Goal: Task Accomplishment & Management: Use online tool/utility

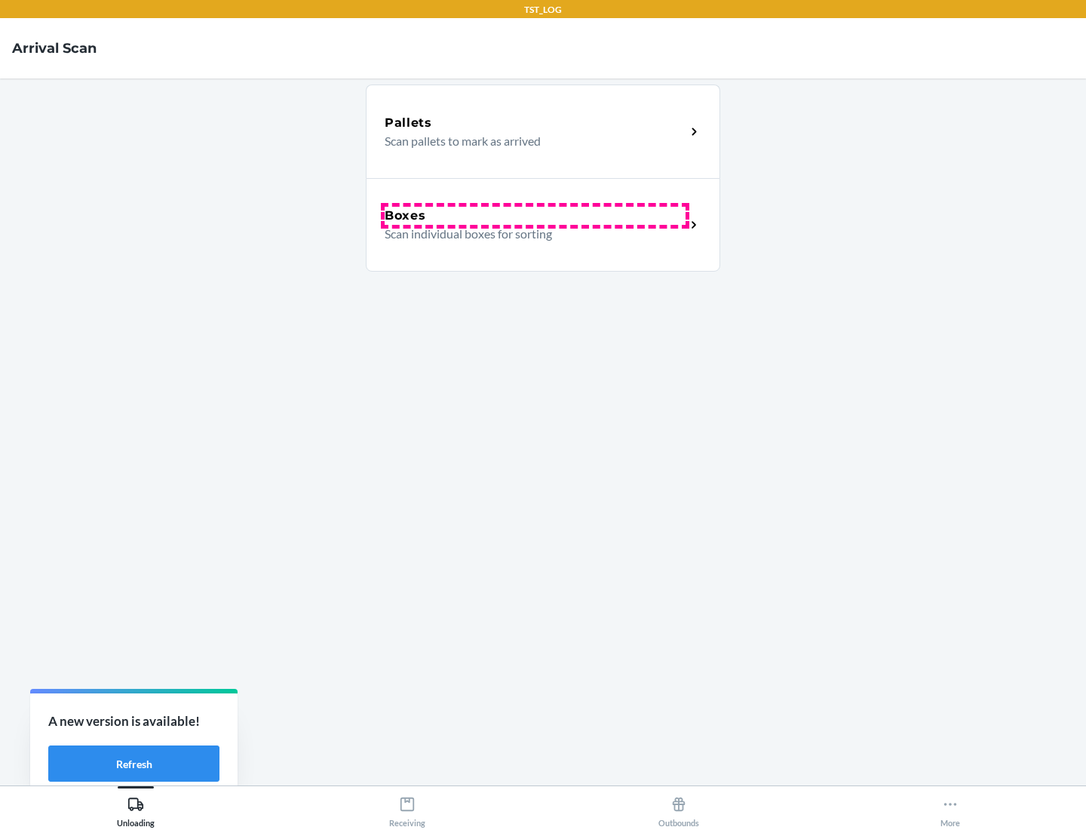
click at [535, 216] on div "Boxes" at bounding box center [535, 216] width 301 height 18
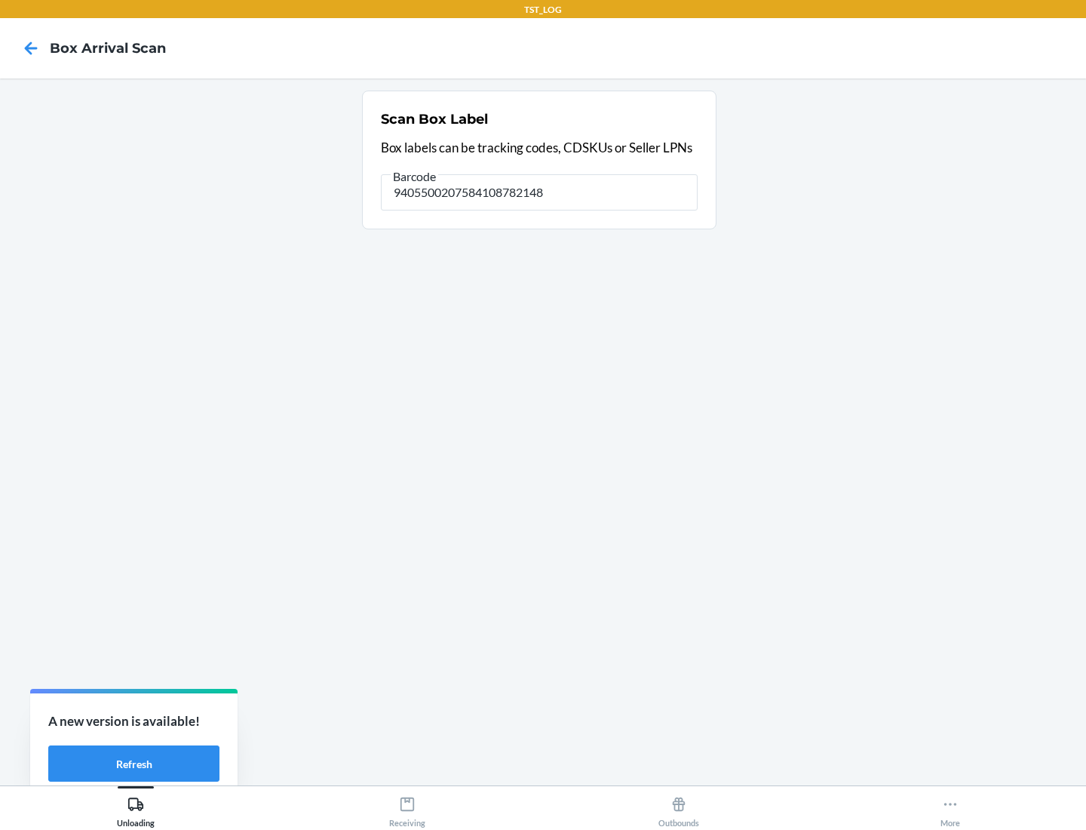
type input "9405500207584108782148"
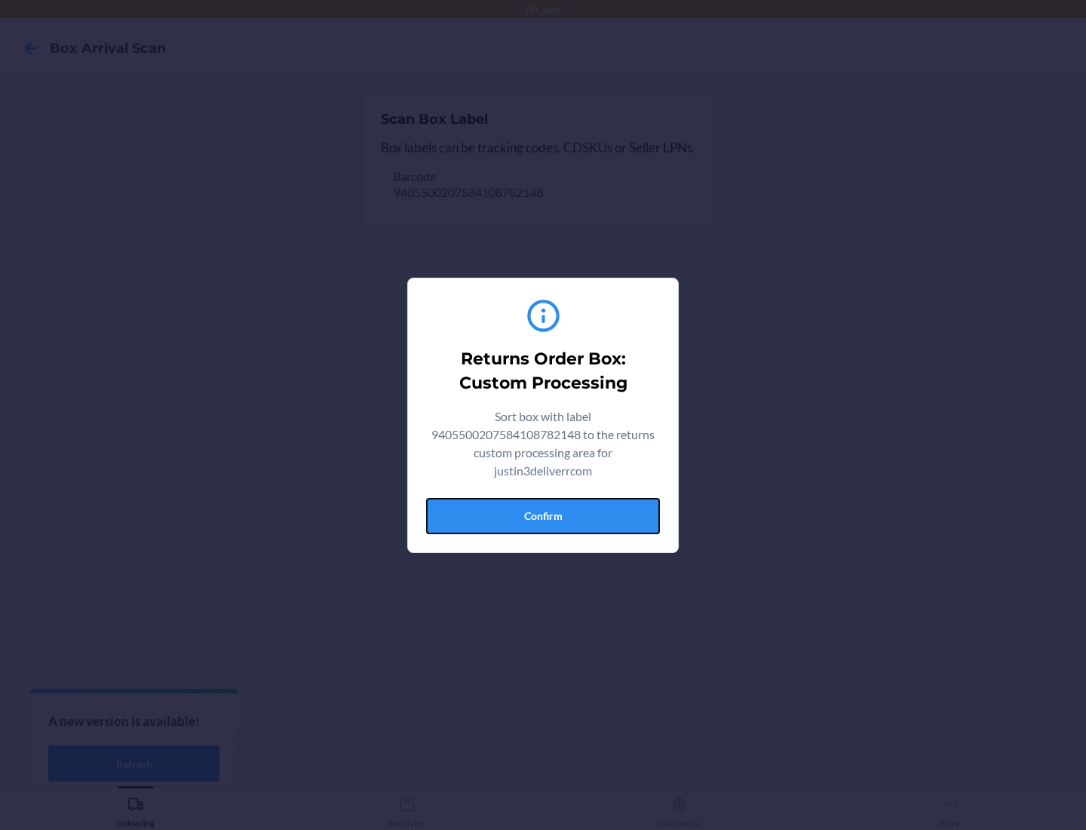
click at [543, 515] on button "Confirm" at bounding box center [543, 516] width 234 height 36
